Goal: Task Accomplishment & Management: Complete application form

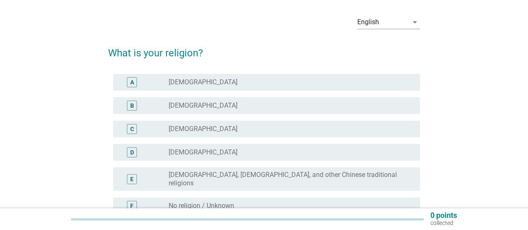
scroll to position [42, 0]
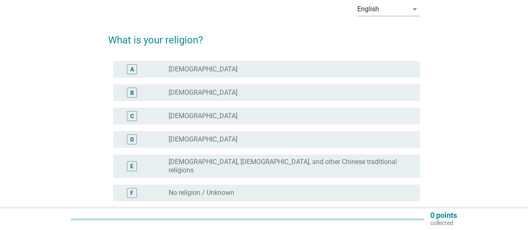
click at [177, 165] on label "[DEMOGRAPHIC_DATA], [DEMOGRAPHIC_DATA], and other Chinese traditional religions" at bounding box center [288, 166] width 238 height 17
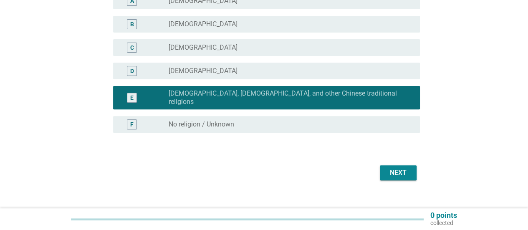
scroll to position [115, 0]
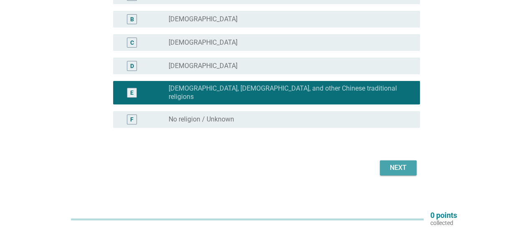
click at [408, 163] on div "Next" at bounding box center [398, 168] width 23 height 10
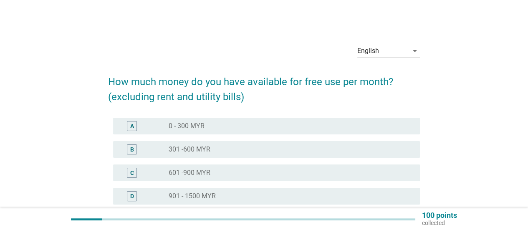
scroll to position [83, 0]
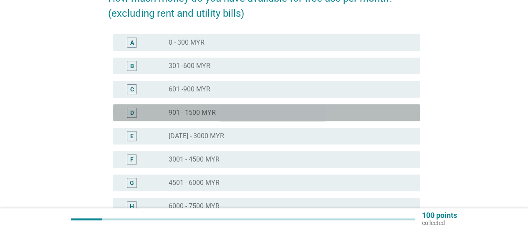
click at [260, 120] on div "D radio_button_unchecked 901 - 1500 MYR" at bounding box center [266, 112] width 307 height 17
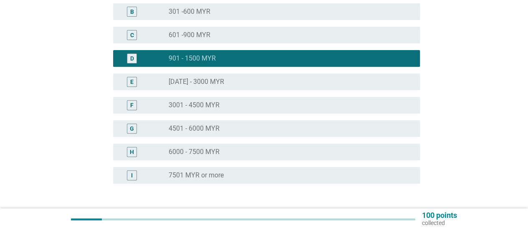
scroll to position [167, 0]
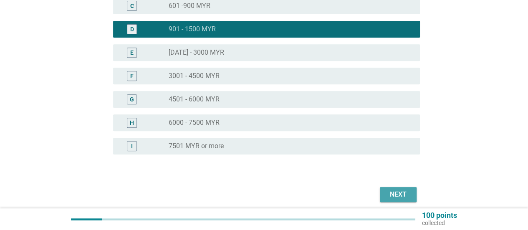
click at [399, 190] on div "Next" at bounding box center [398, 195] width 23 height 10
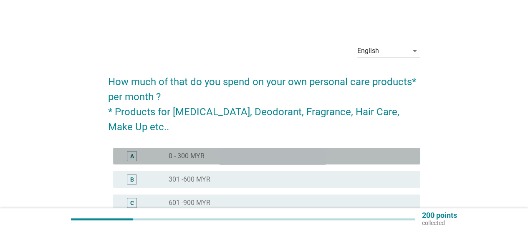
click at [405, 160] on div "radio_button_unchecked 0 - 300 MYR" at bounding box center [288, 156] width 238 height 8
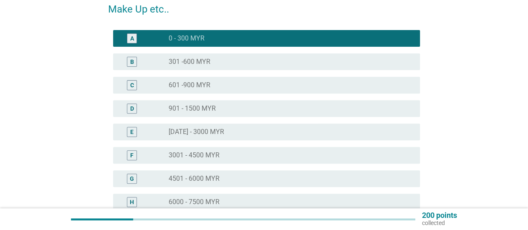
scroll to position [230, 0]
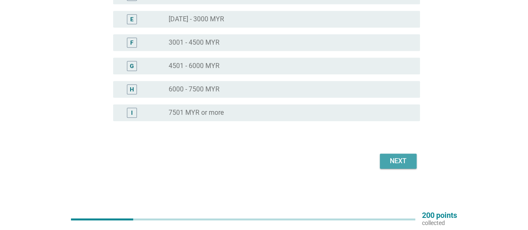
click at [410, 162] on button "Next" at bounding box center [398, 161] width 37 height 15
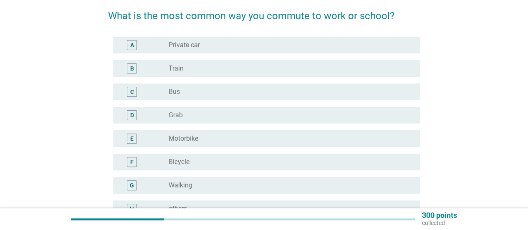
scroll to position [83, 0]
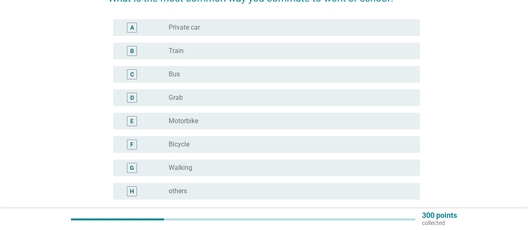
click at [207, 30] on div "radio_button_unchecked Private car" at bounding box center [288, 27] width 238 height 8
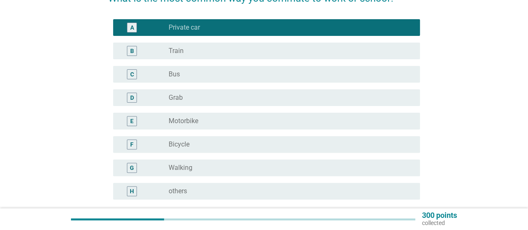
click at [208, 46] on div "radio_button_unchecked Train" at bounding box center [291, 51] width 245 height 10
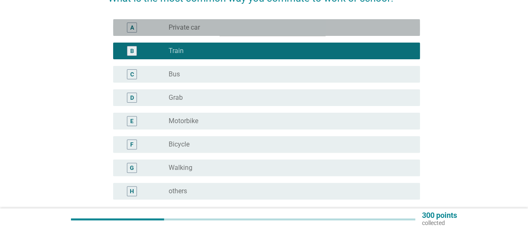
click at [206, 31] on div "radio_button_unchecked Private car" at bounding box center [288, 27] width 238 height 8
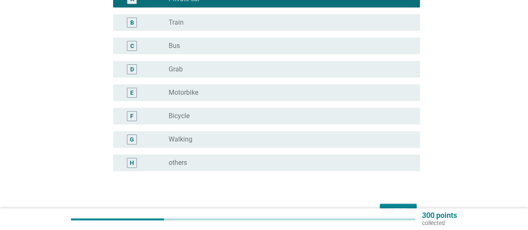
scroll to position [125, 0]
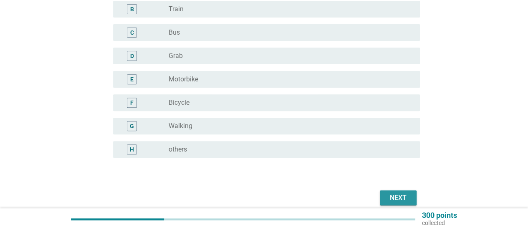
click at [385, 195] on button "Next" at bounding box center [398, 197] width 37 height 15
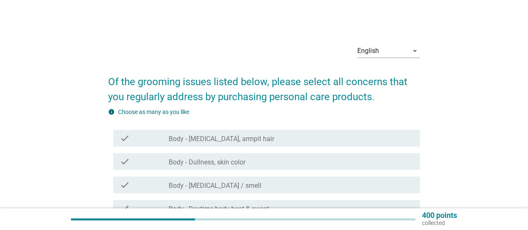
scroll to position [42, 0]
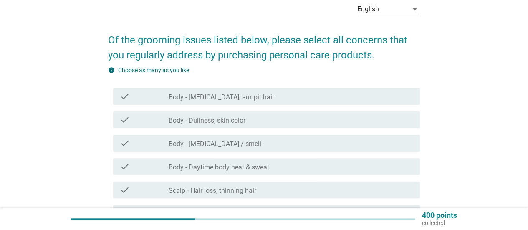
click at [254, 96] on div "check_box_outline_blank Body - [MEDICAL_DATA], armpit hair" at bounding box center [291, 96] width 245 height 10
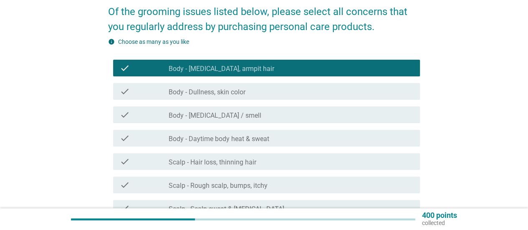
scroll to position [83, 0]
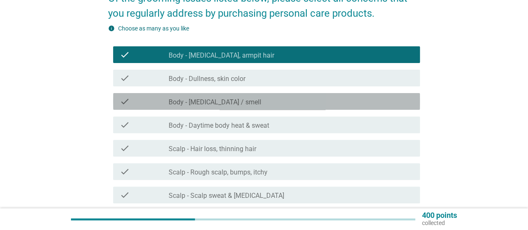
drag, startPoint x: 256, startPoint y: 104, endPoint x: 253, endPoint y: 77, distance: 26.9
click at [256, 104] on div "check_box_outline_blank Body - [MEDICAL_DATA] / smell" at bounding box center [291, 101] width 245 height 10
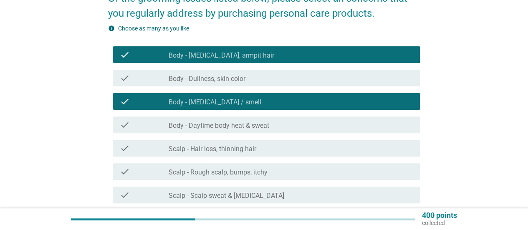
click at [247, 127] on label "Body - Daytime body heat & sweat" at bounding box center [219, 125] width 101 height 8
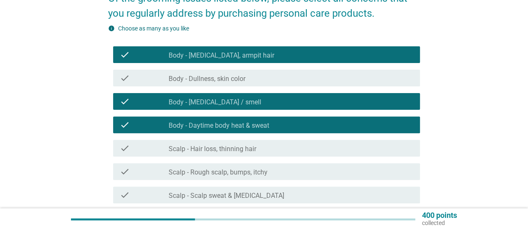
click at [259, 51] on div "check_box_outline_blank Body - [MEDICAL_DATA], armpit hair" at bounding box center [291, 55] width 245 height 10
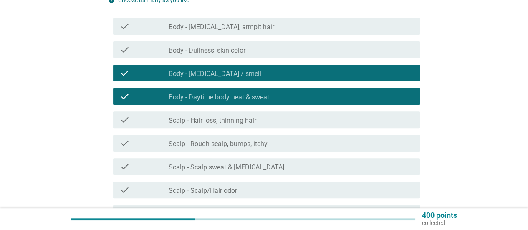
scroll to position [125, 0]
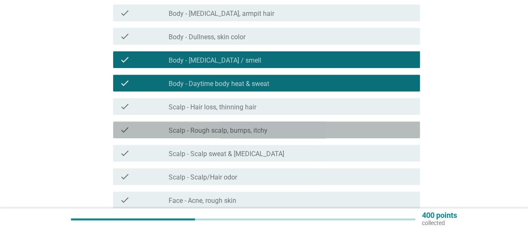
click at [265, 130] on label "Scalp - Rough scalp, bumps, itchy" at bounding box center [218, 130] width 99 height 8
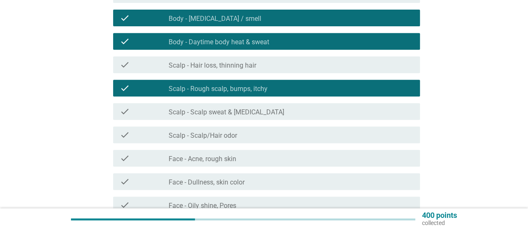
scroll to position [250, 0]
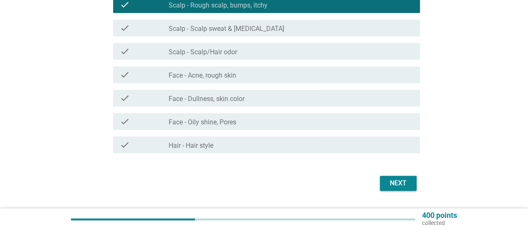
click at [259, 122] on div "check_box_outline_blank Face - Oily shine, Pores" at bounding box center [291, 121] width 245 height 10
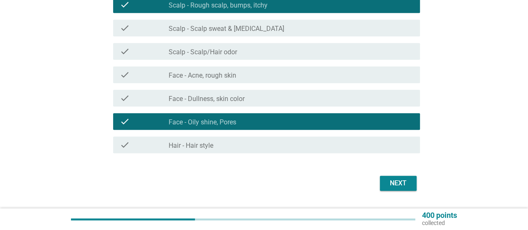
click at [281, 143] on div "check_box_outline_blank Hair - Hair style" at bounding box center [291, 145] width 245 height 10
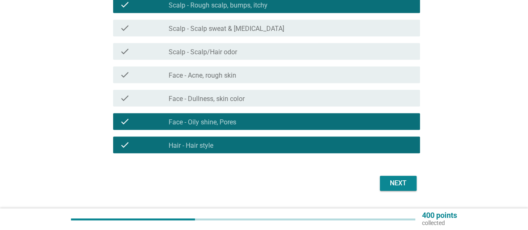
click at [392, 185] on div "Next" at bounding box center [398, 183] width 23 height 10
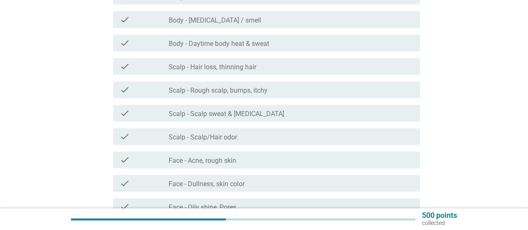
scroll to position [167, 0]
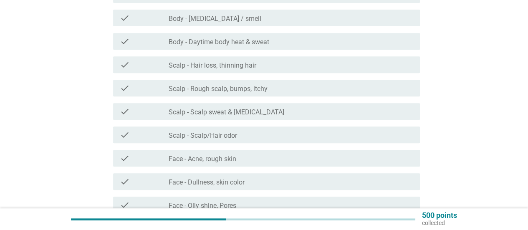
click at [250, 91] on label "Scalp - Rough scalp, bumps, itchy" at bounding box center [218, 89] width 99 height 8
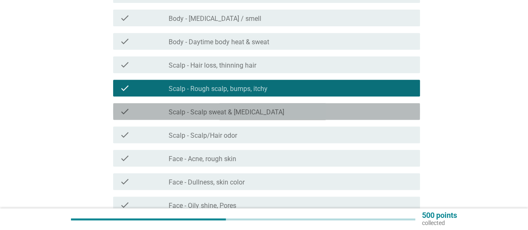
click at [265, 109] on label "Scalp - Scalp sweat & [MEDICAL_DATA]" at bounding box center [227, 112] width 116 height 8
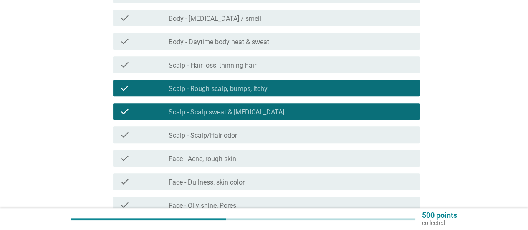
click at [263, 105] on div "check check_box Scalp - Scalp sweat & [MEDICAL_DATA]" at bounding box center [266, 111] width 307 height 17
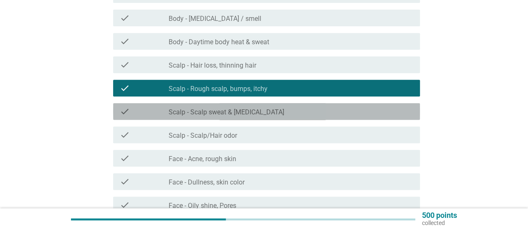
click at [238, 139] on div "check_box_outline_blank Scalp - Scalp/Hair odor" at bounding box center [291, 135] width 245 height 10
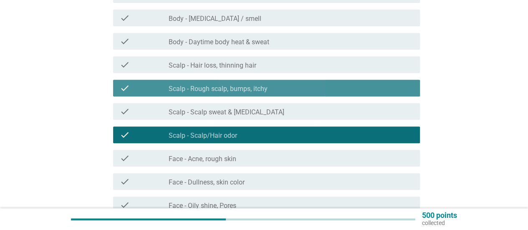
click at [254, 96] on div "check check_box Scalp - Rough scalp, bumps, itchy" at bounding box center [266, 88] width 307 height 17
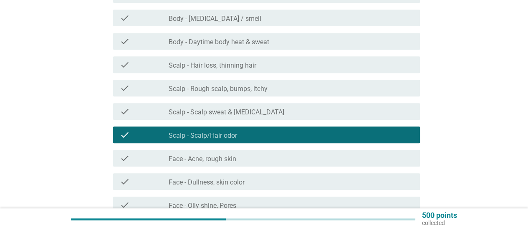
click at [254, 96] on div "check check_box Scalp - Rough scalp, bumps, itchy" at bounding box center [266, 88] width 307 height 17
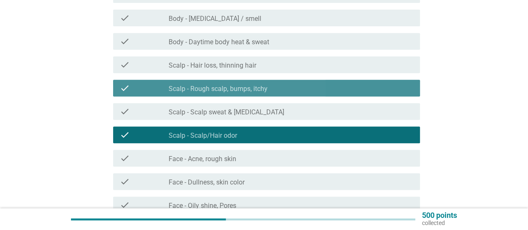
click at [254, 96] on div "check check_box Scalp - Rough scalp, bumps, itchy" at bounding box center [266, 88] width 307 height 17
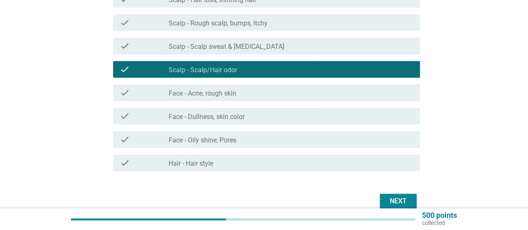
scroll to position [273, 0]
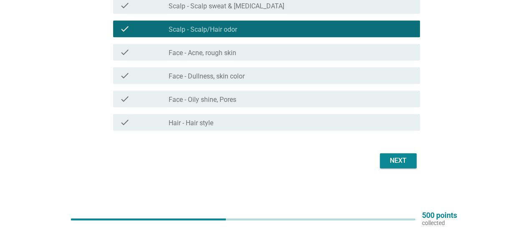
click at [257, 102] on div "check_box_outline_blank Face - Oily shine, Pores" at bounding box center [291, 99] width 245 height 10
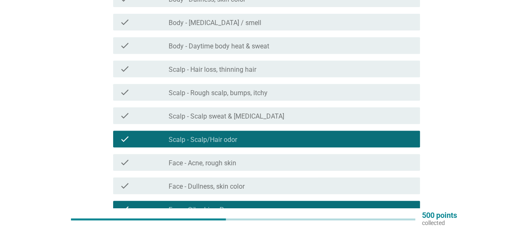
scroll to position [64, 0]
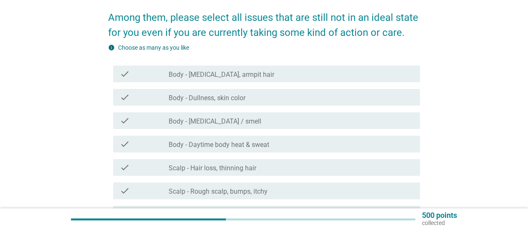
click at [259, 120] on div "check_box_outline_blank Body - [MEDICAL_DATA] / smell" at bounding box center [291, 121] width 245 height 10
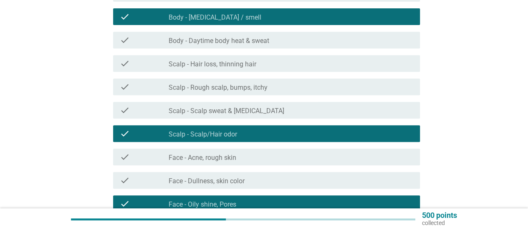
scroll to position [231, 0]
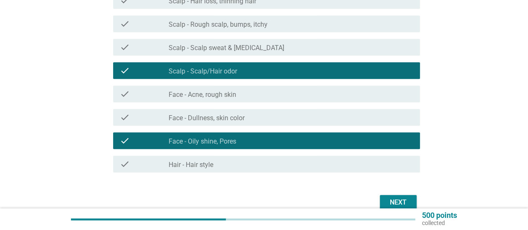
click at [416, 204] on button "Next" at bounding box center [398, 202] width 37 height 15
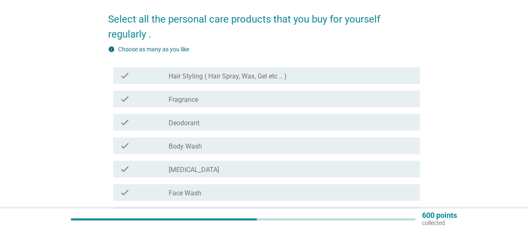
scroll to position [83, 0]
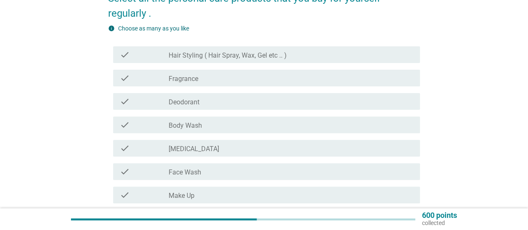
click at [224, 106] on div "check_box_outline_blank Deodorant" at bounding box center [291, 101] width 245 height 10
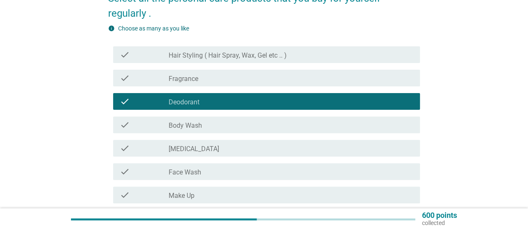
click at [216, 59] on label "Hair Styling ( Hair Spray, Wax, Gel etc .. )" at bounding box center [228, 55] width 118 height 8
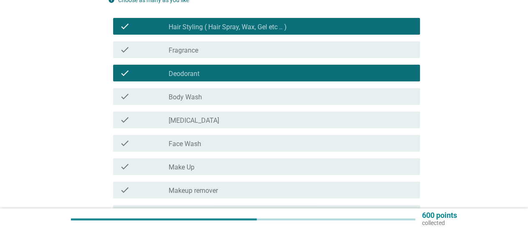
scroll to position [125, 0]
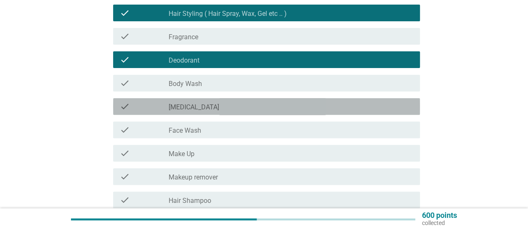
click at [208, 106] on div "check_box_outline_blank [MEDICAL_DATA]" at bounding box center [291, 106] width 245 height 10
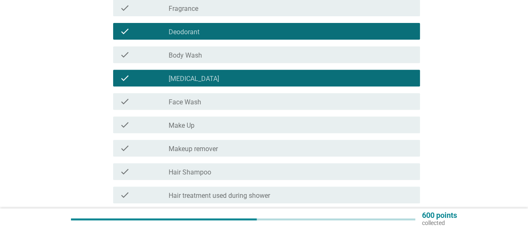
scroll to position [167, 0]
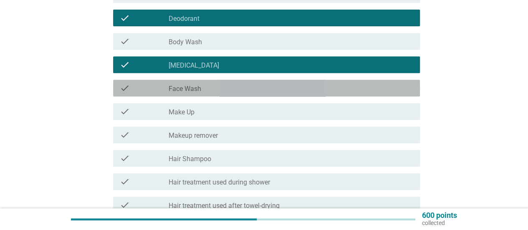
click at [208, 91] on div "check_box_outline_blank Face Wash" at bounding box center [291, 88] width 245 height 10
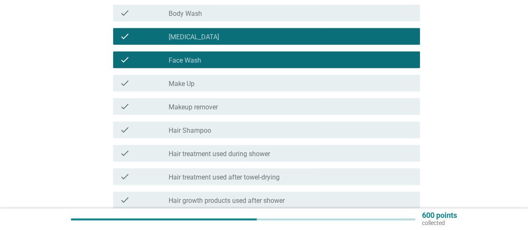
scroll to position [209, 0]
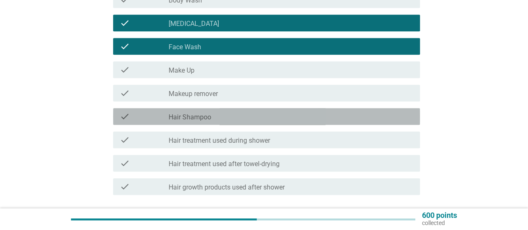
click at [212, 114] on div "check_box_outline_blank Hair Shampoo" at bounding box center [291, 116] width 245 height 10
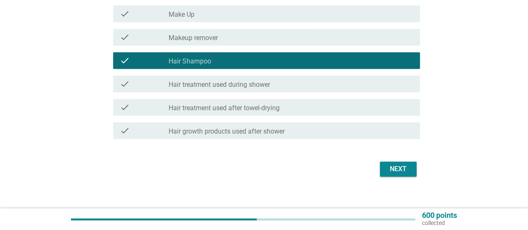
scroll to position [273, 0]
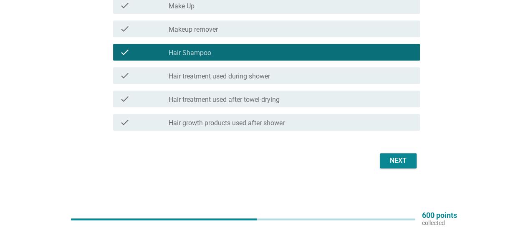
click at [394, 162] on div "Next" at bounding box center [398, 161] width 23 height 10
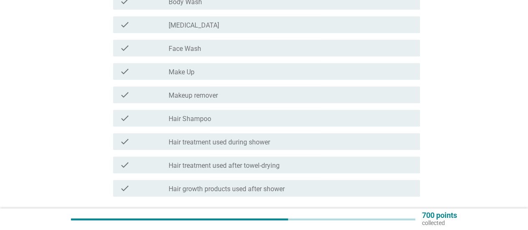
scroll to position [205, 0]
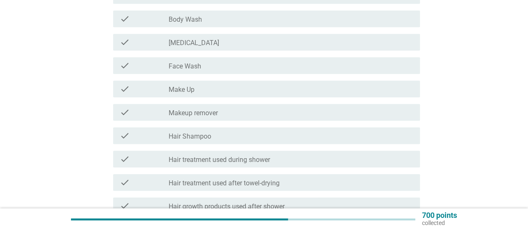
click at [216, 116] on label "Makeup remover" at bounding box center [193, 113] width 49 height 8
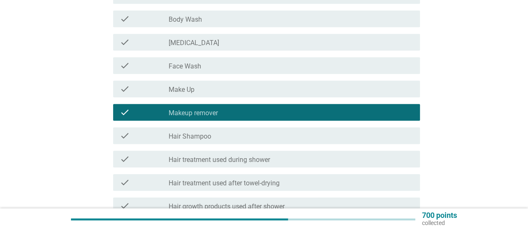
scroll to position [246, 0]
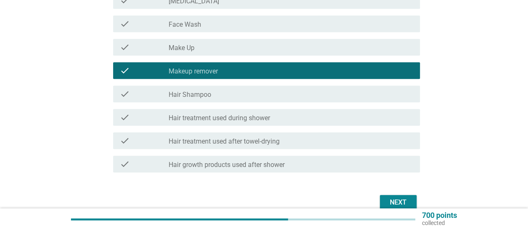
click at [397, 206] on div "Next" at bounding box center [398, 202] width 23 height 10
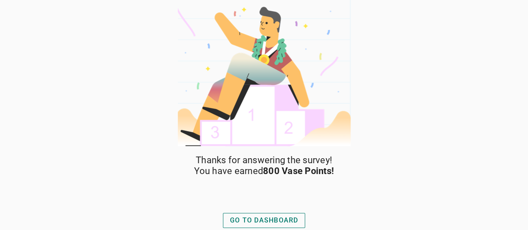
click at [275, 218] on div "GO TO DASHBOARD" at bounding box center [264, 220] width 68 height 10
